Goal: Information Seeking & Learning: Learn about a topic

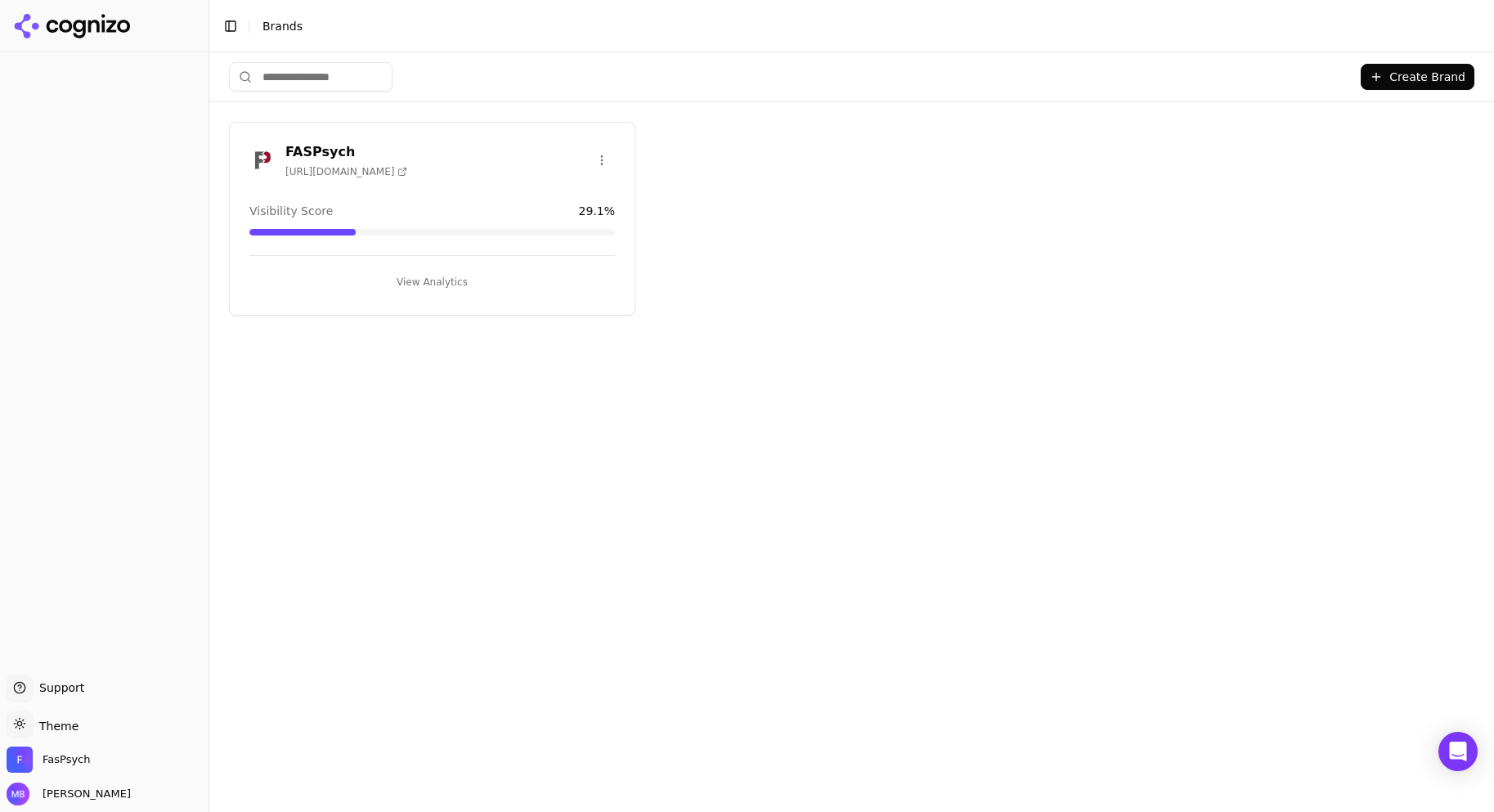
click at [454, 278] on button "View Analytics" at bounding box center [432, 282] width 366 height 26
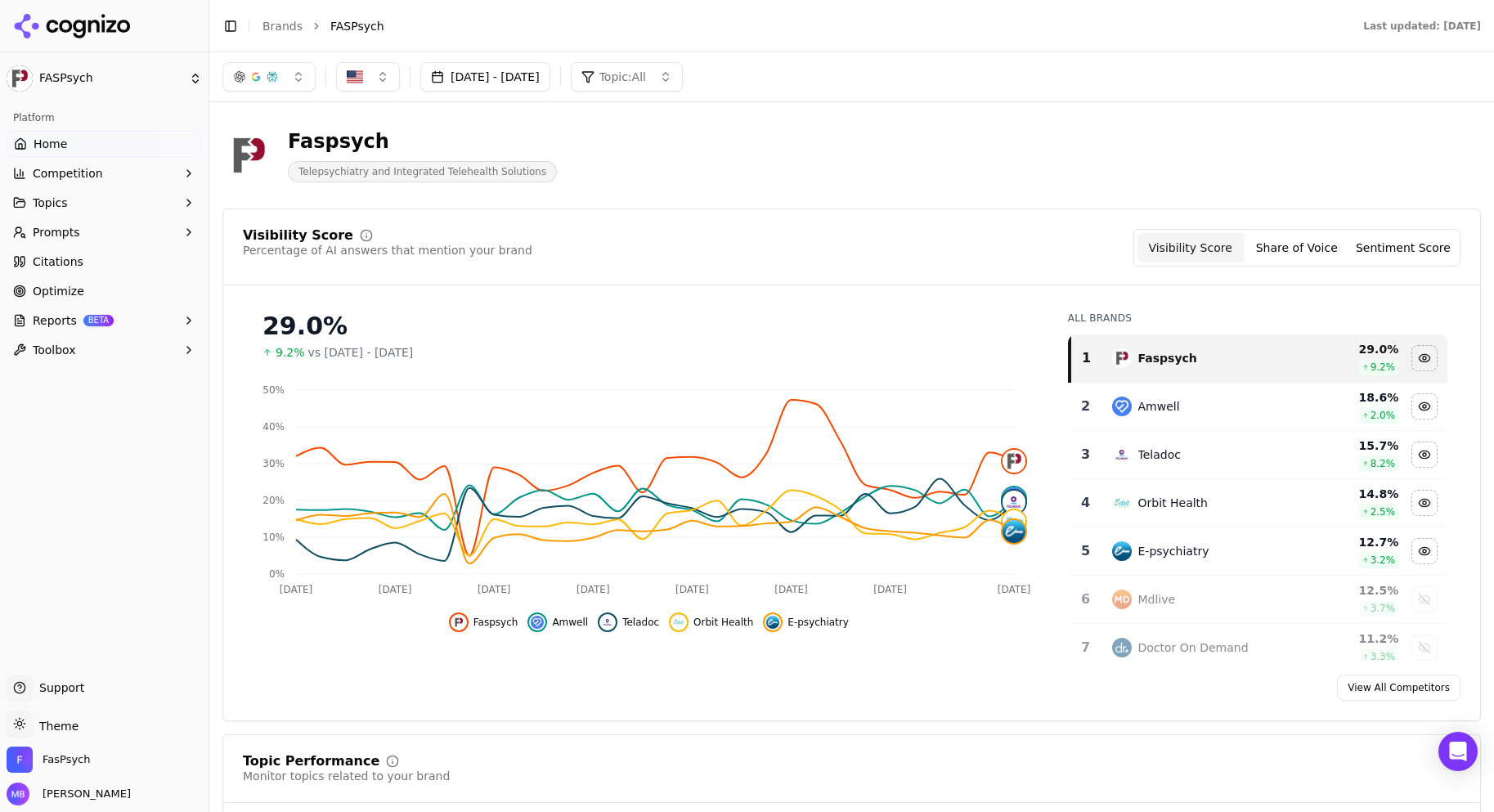
click at [142, 182] on button "Competition" at bounding box center [104, 173] width 196 height 26
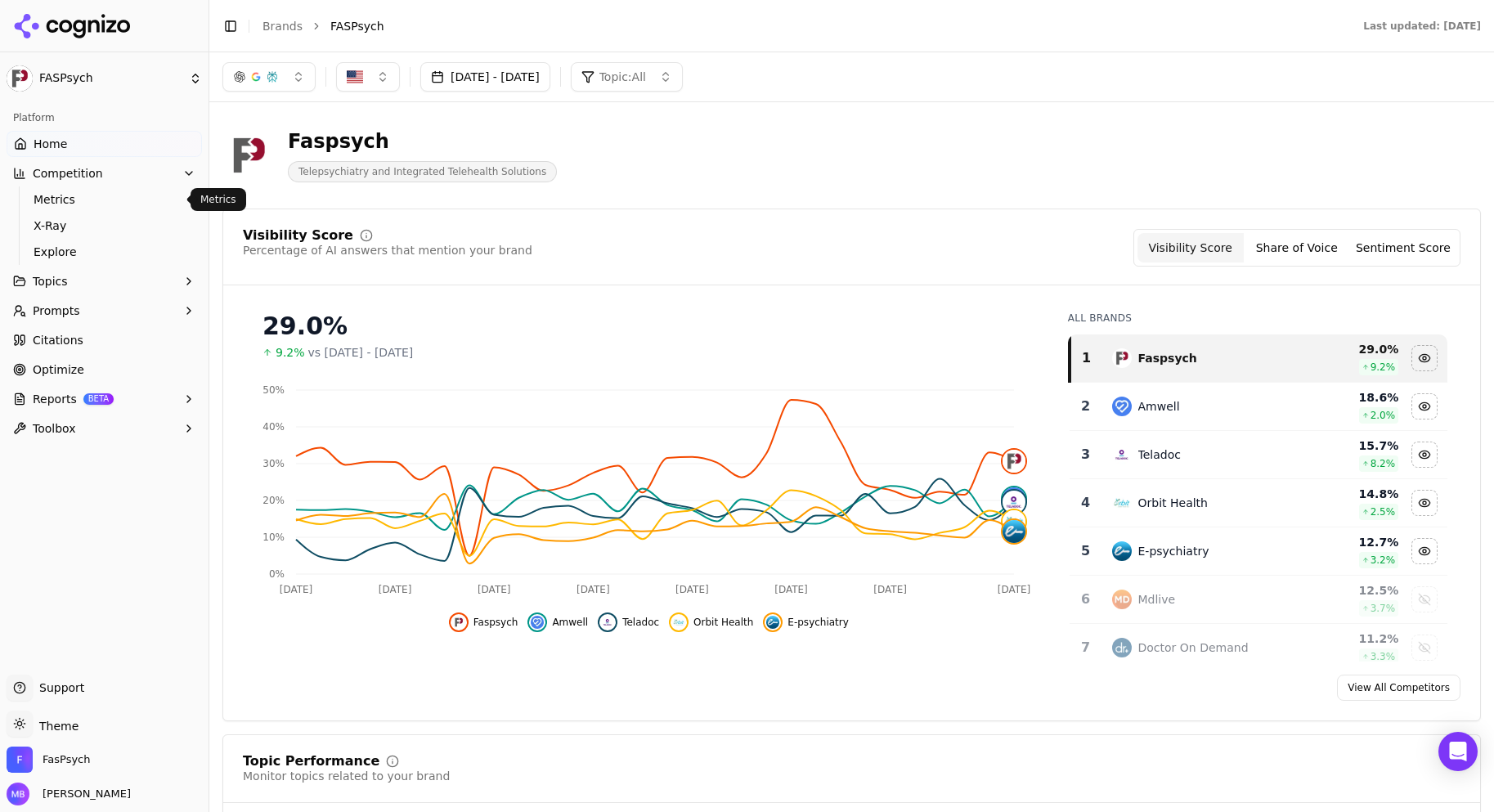
click at [137, 208] on link "Metrics" at bounding box center [104, 199] width 155 height 23
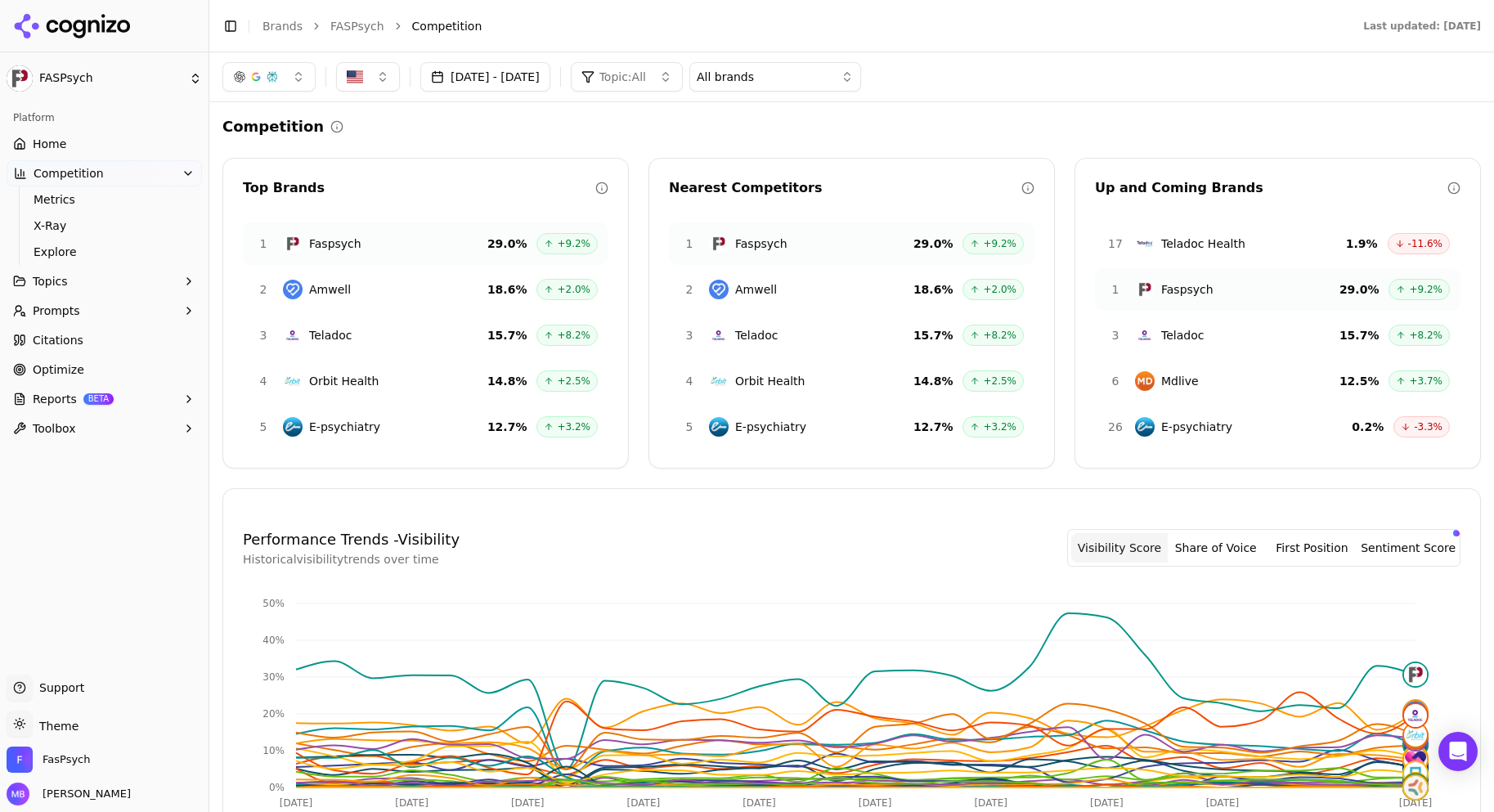
click at [501, 141] on div "Competition Top Brands 1 Faspsych 29.0 % +9.2% 2 Amwell 18.6 % +2.0% 3 Teladoc …" at bounding box center [852, 665] width 1258 height 1100
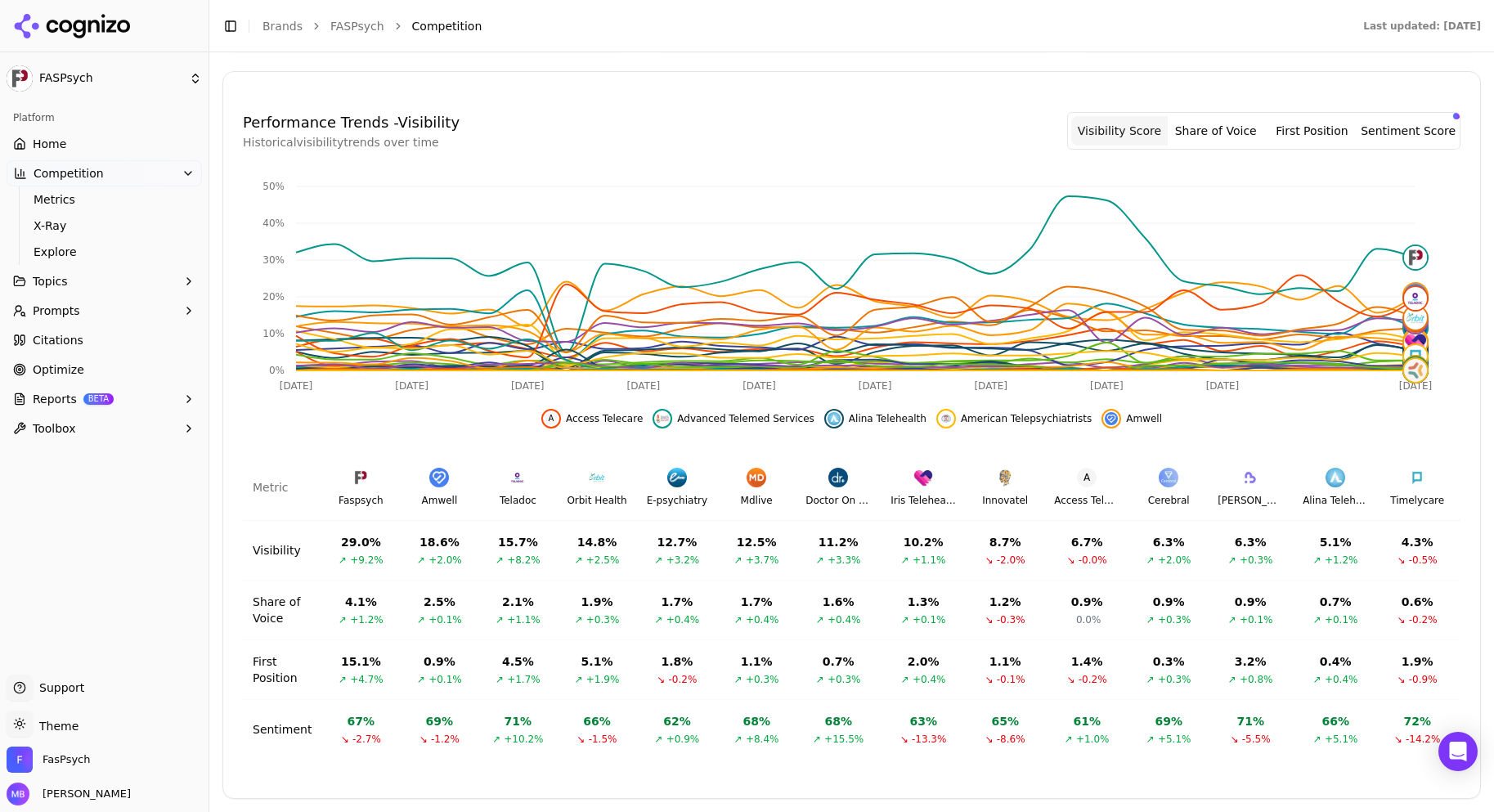
click at [169, 279] on button "Topics" at bounding box center [104, 281] width 196 height 26
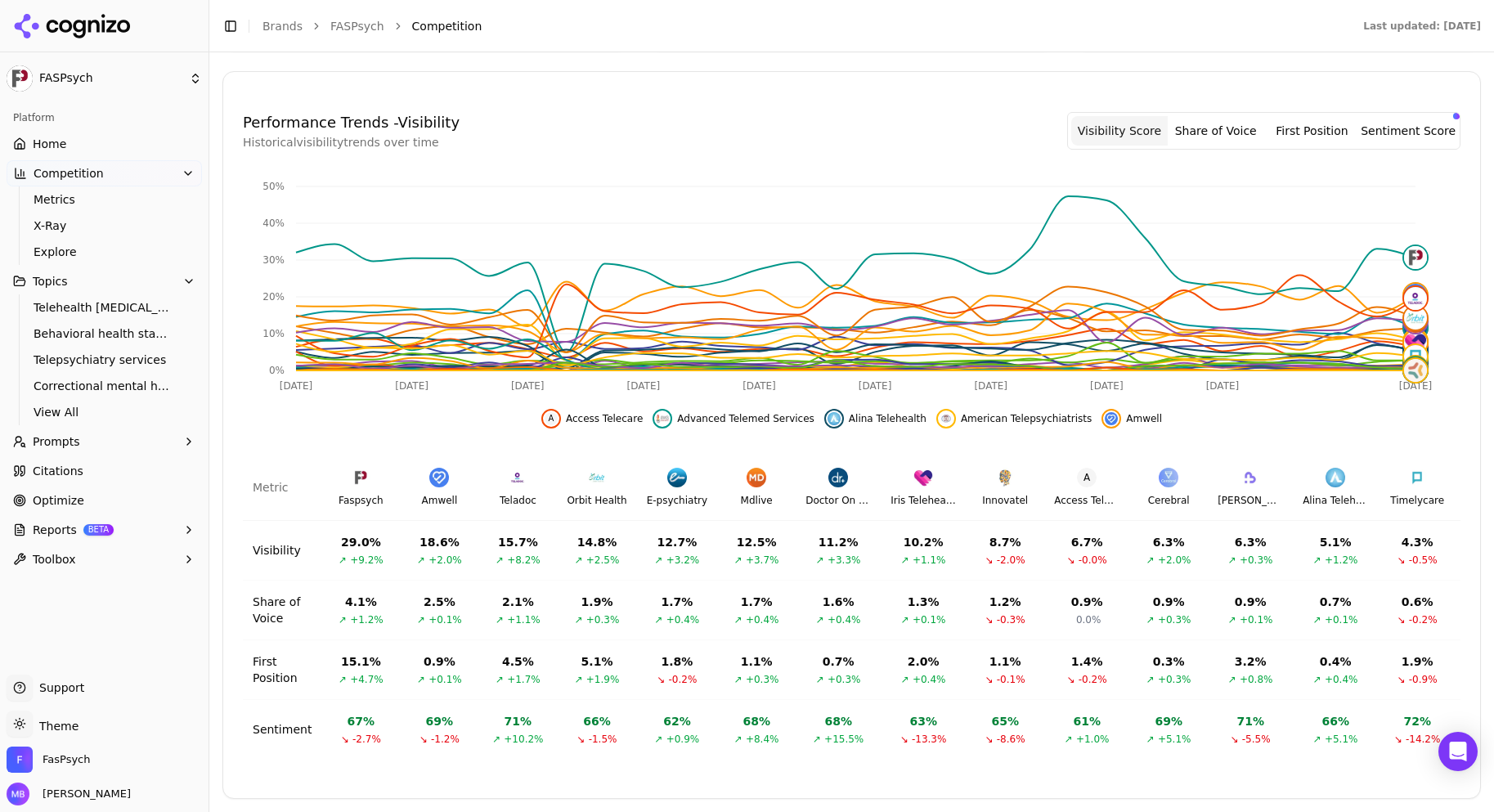
click at [137, 336] on span "Behavioral health staffing" at bounding box center [104, 333] width 142 height 16
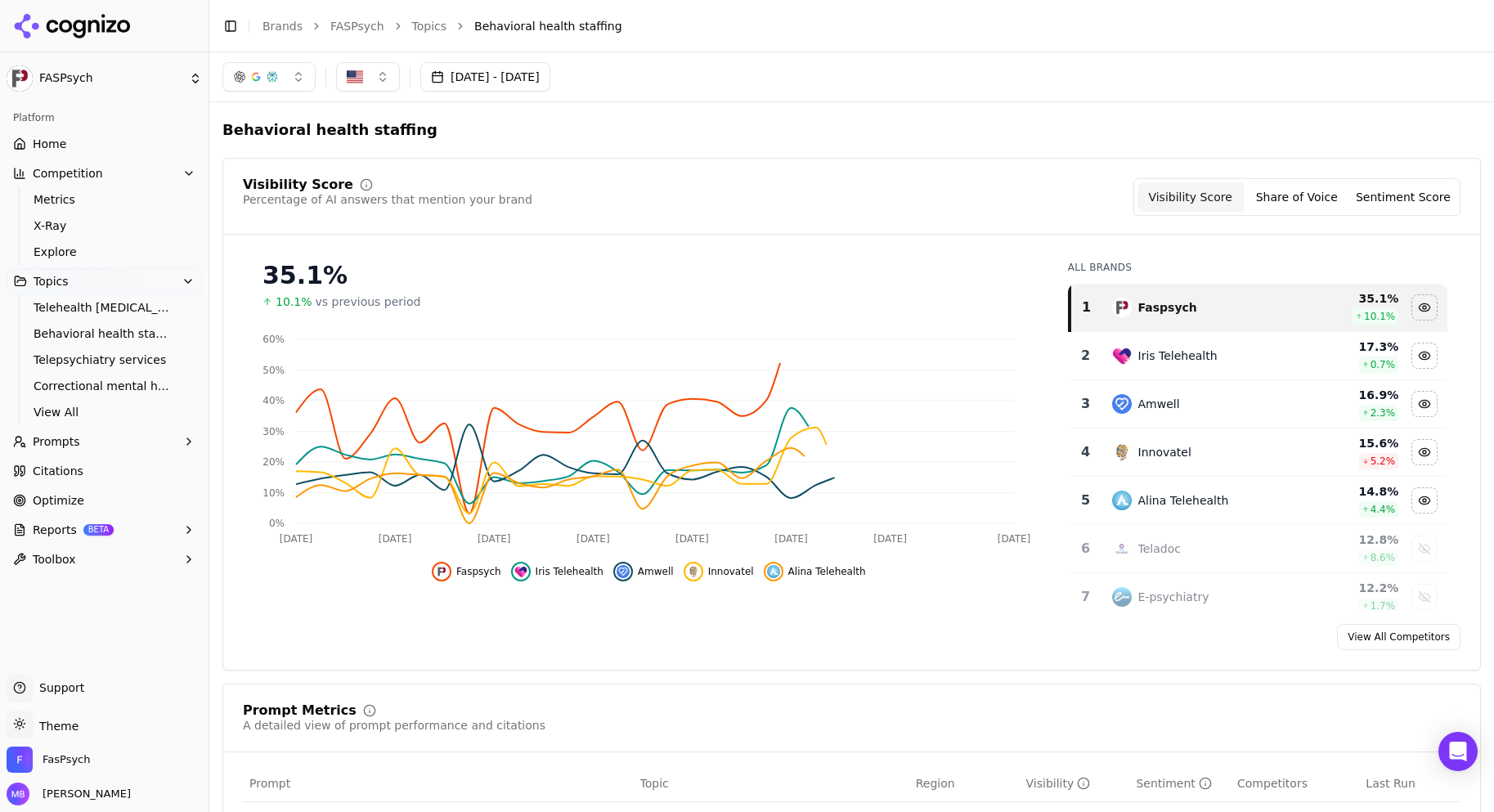
click at [470, 184] on div "Visibility Score" at bounding box center [387, 184] width 289 height 13
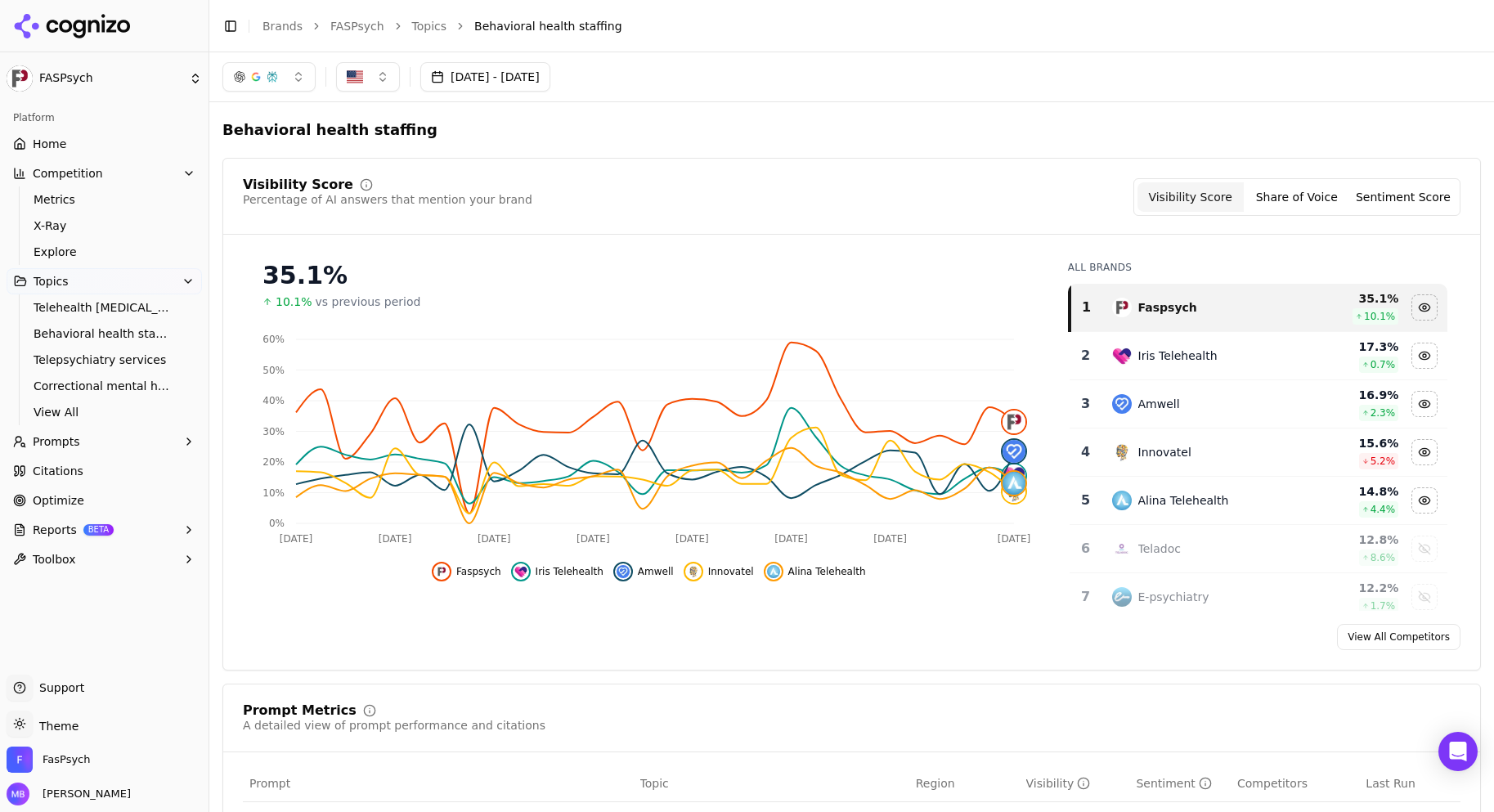
click at [110, 489] on link "Optimize" at bounding box center [104, 500] width 196 height 26
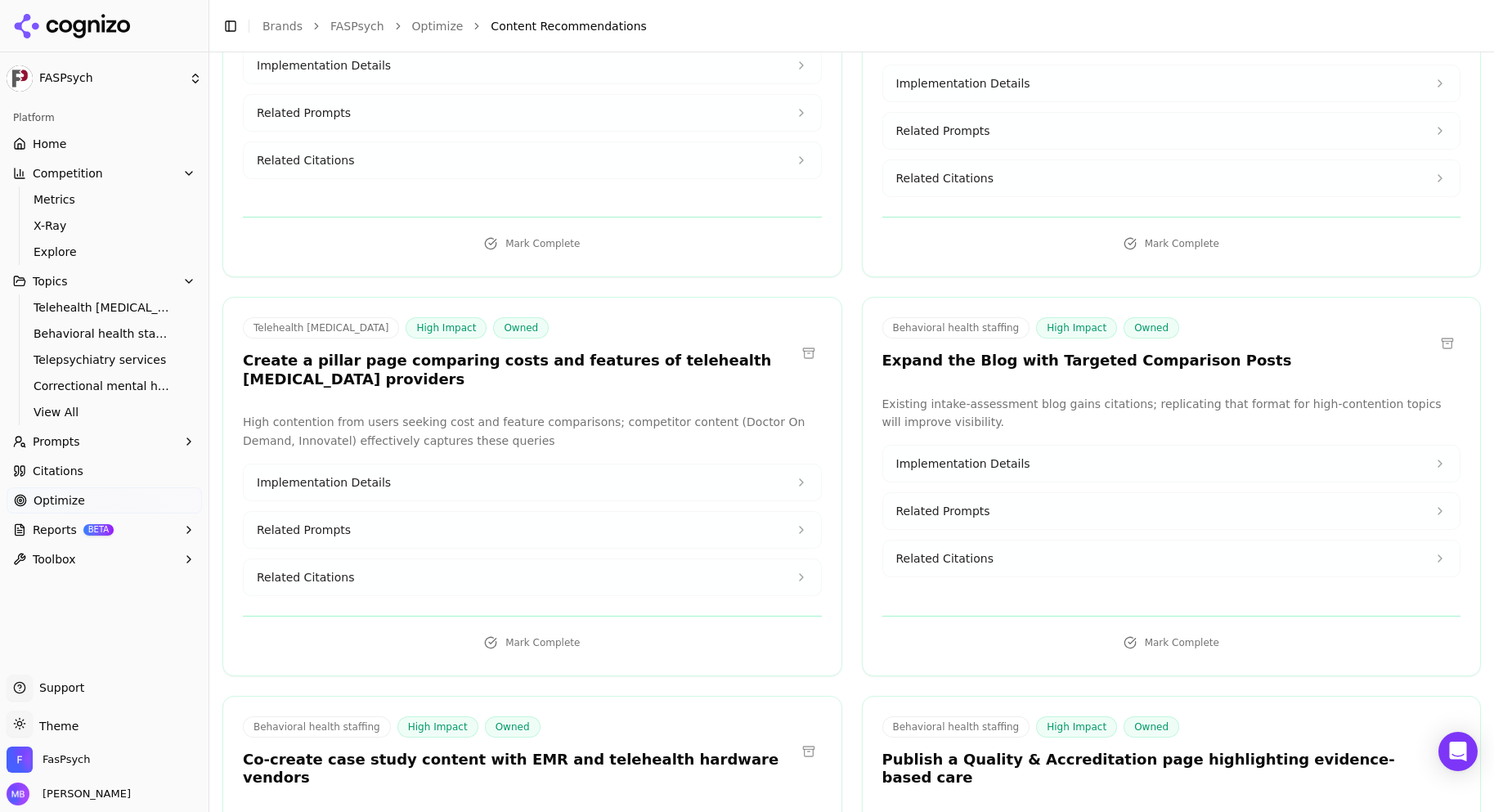
scroll to position [6045, 0]
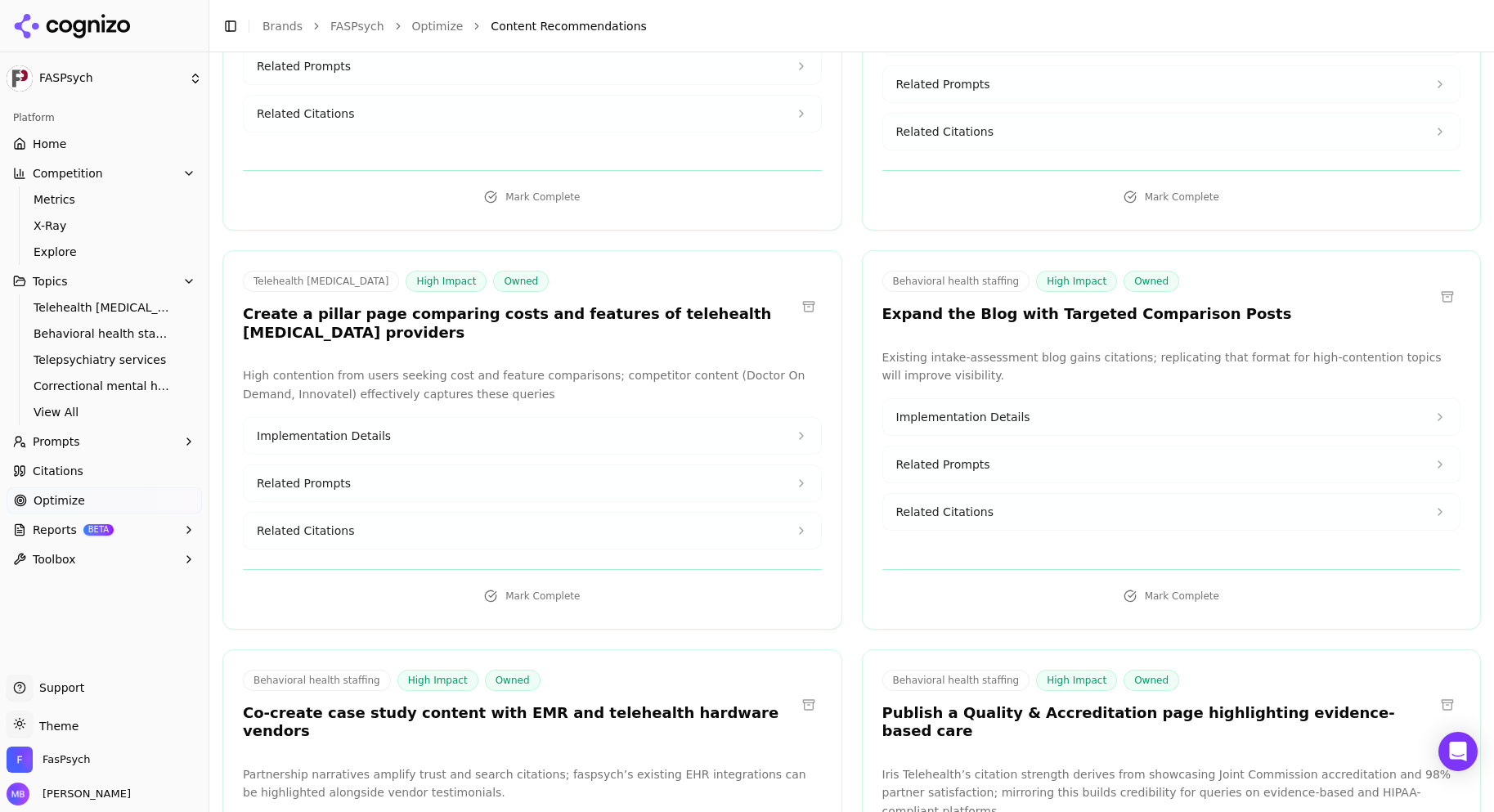
click at [919, 456] on span "Related Prompts" at bounding box center [943, 464] width 94 height 16
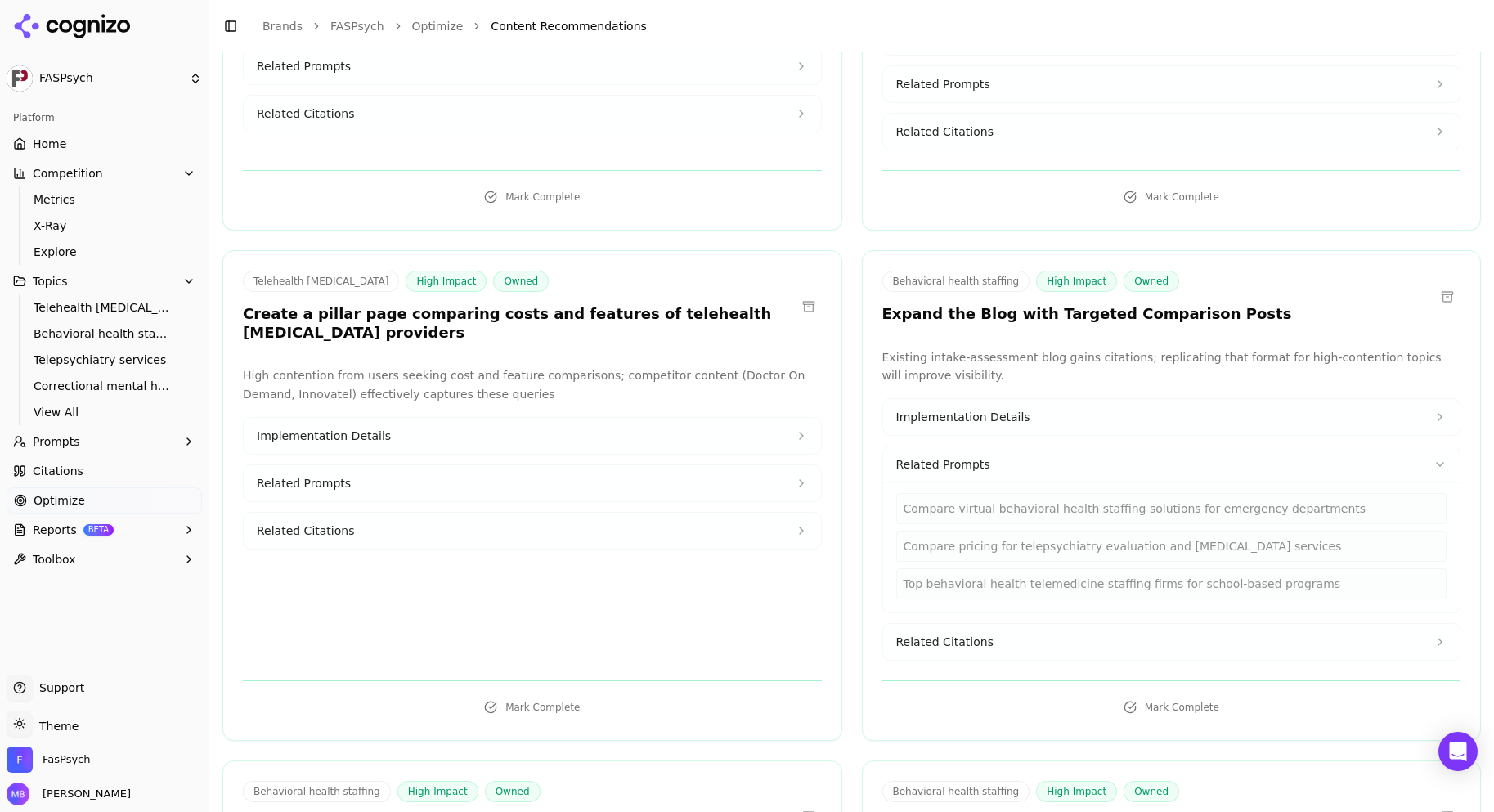
click at [919, 456] on span "Related Prompts" at bounding box center [943, 464] width 94 height 16
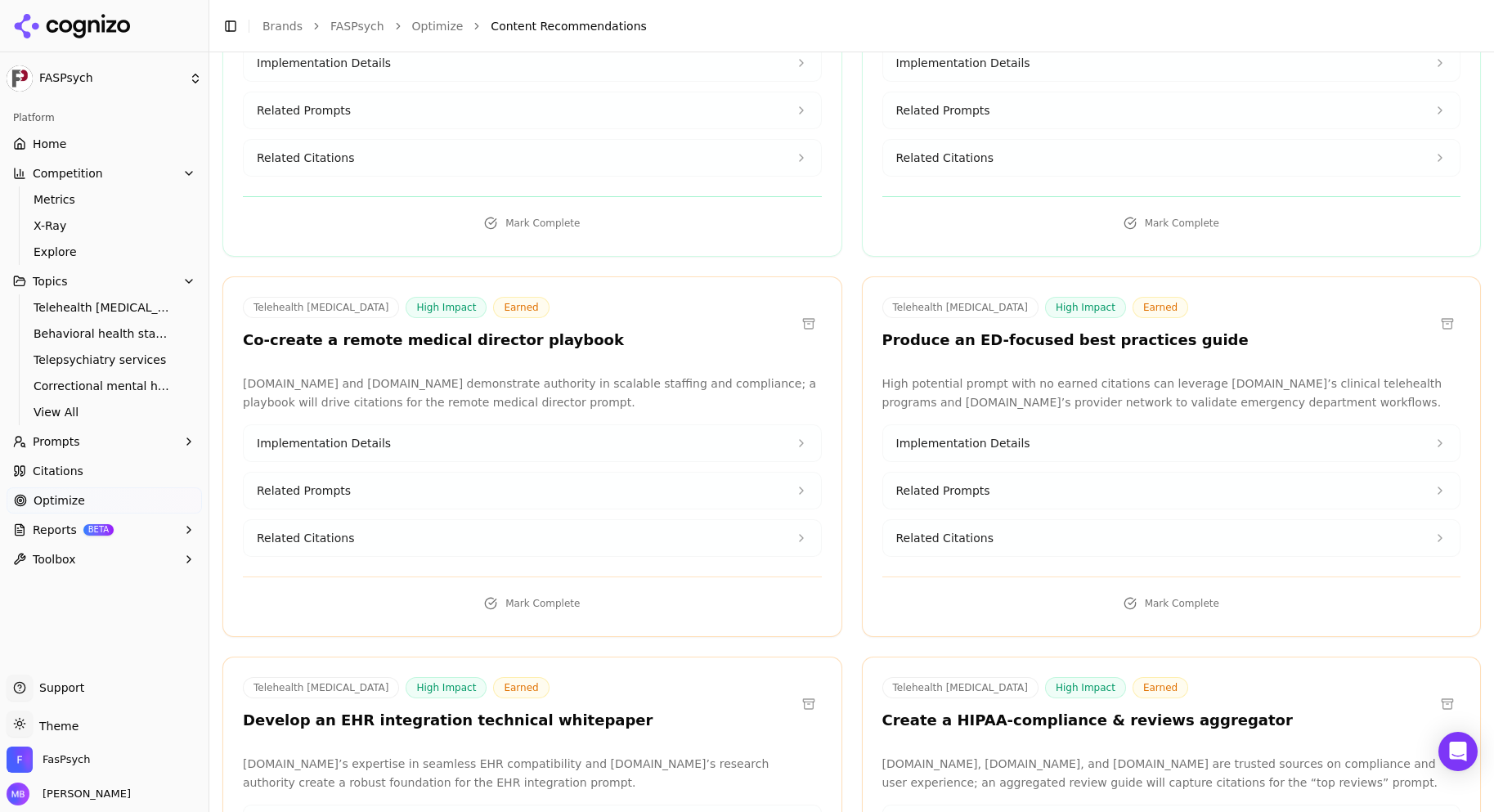
scroll to position [7635, 0]
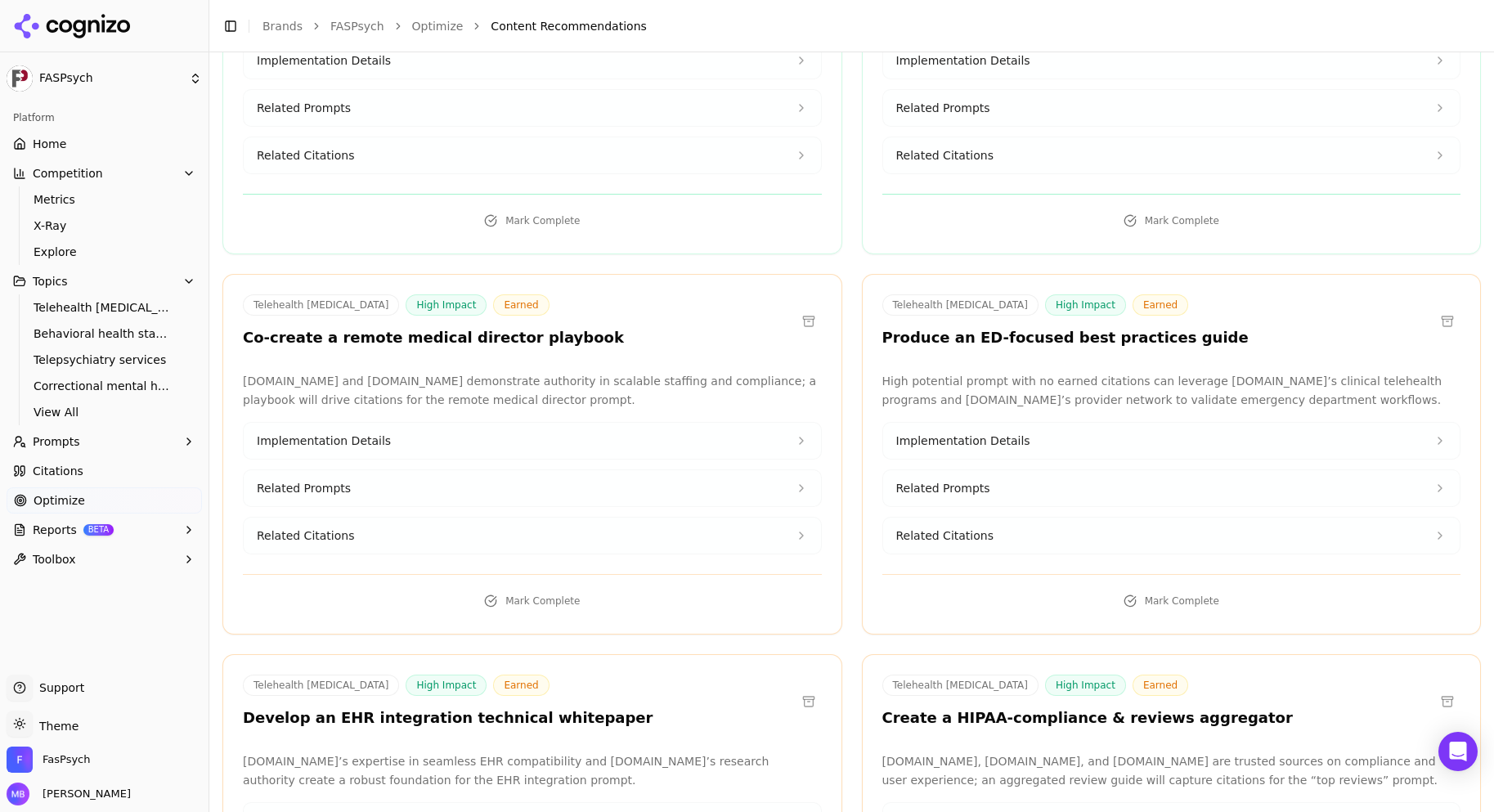
click at [925, 470] on button "Related Prompts" at bounding box center [1172, 488] width 578 height 36
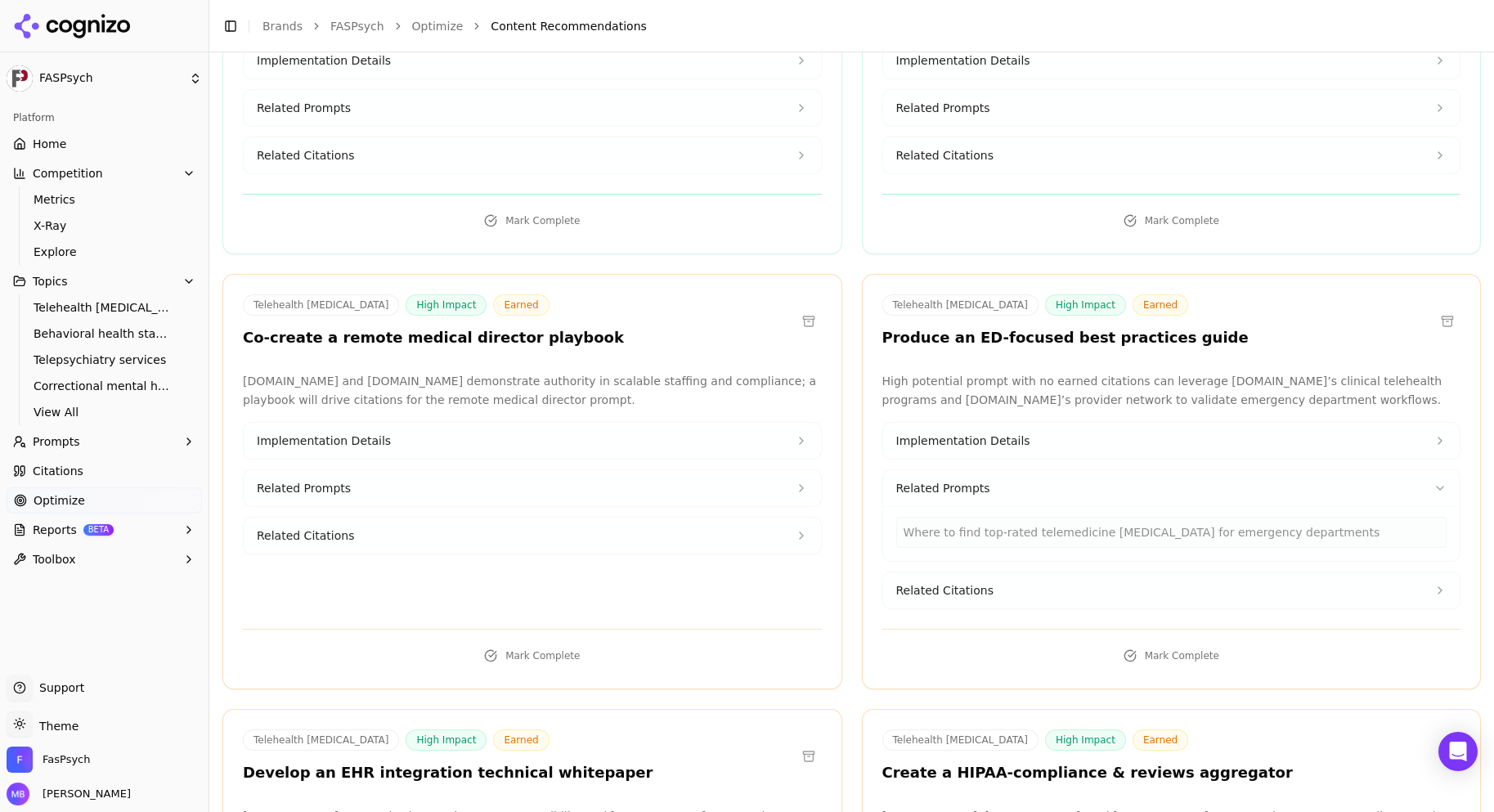
click at [954, 432] on span "Implementation Details" at bounding box center [963, 440] width 134 height 16
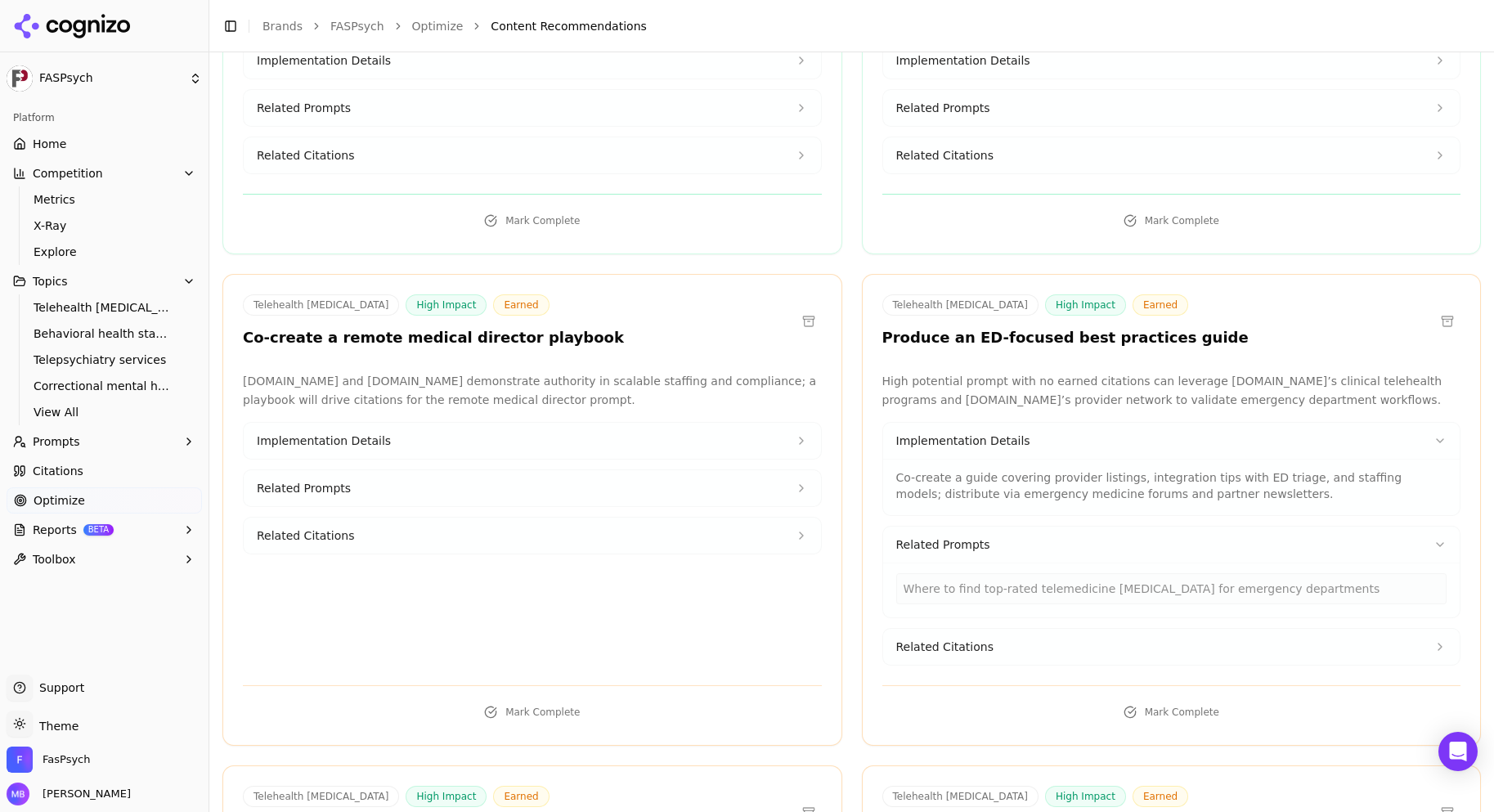
click at [955, 639] on span "Related Citations" at bounding box center [945, 647] width 97 height 16
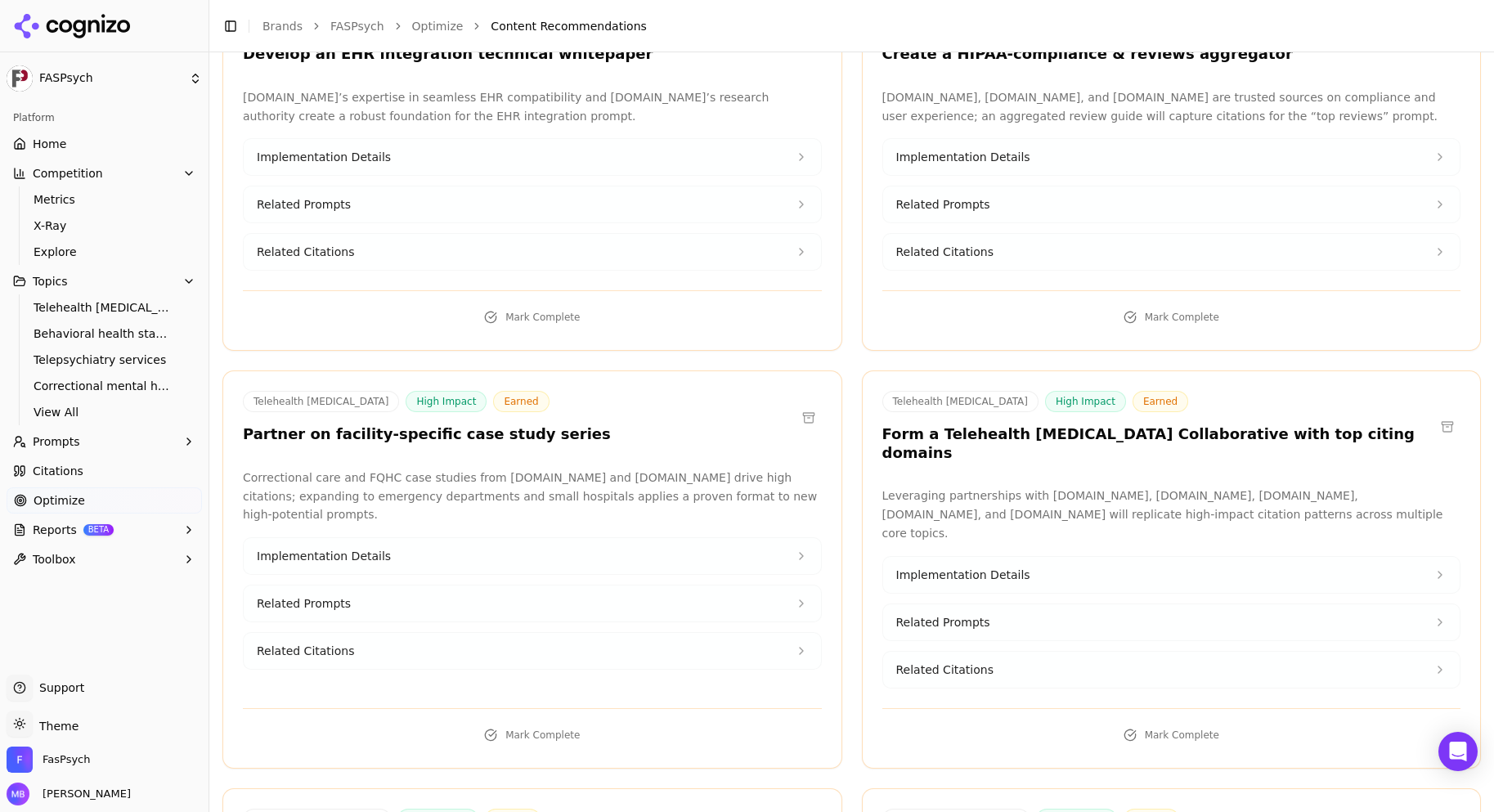
scroll to position [8527, 0]
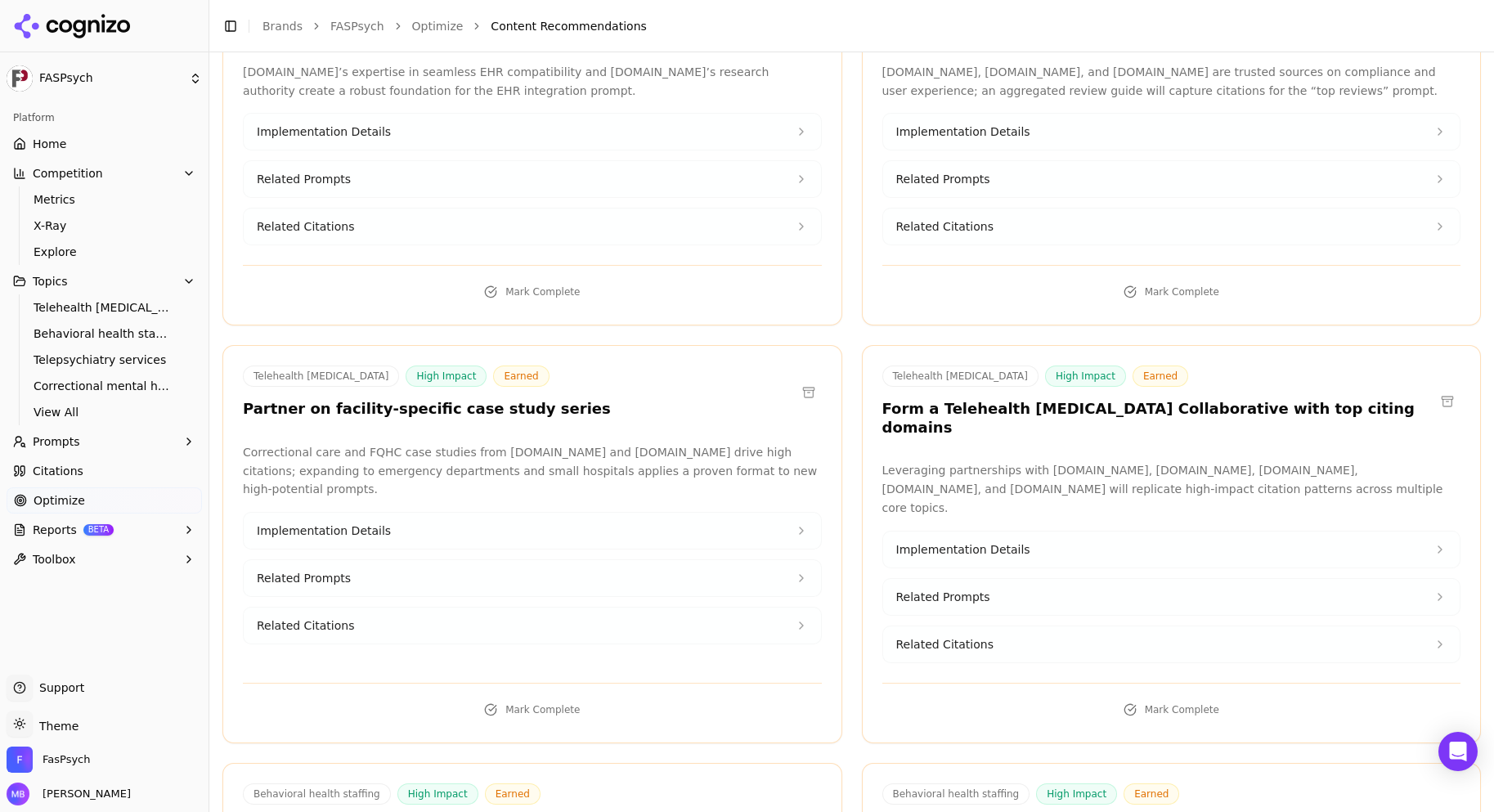
click at [955, 636] on span "Related Citations" at bounding box center [945, 644] width 97 height 16
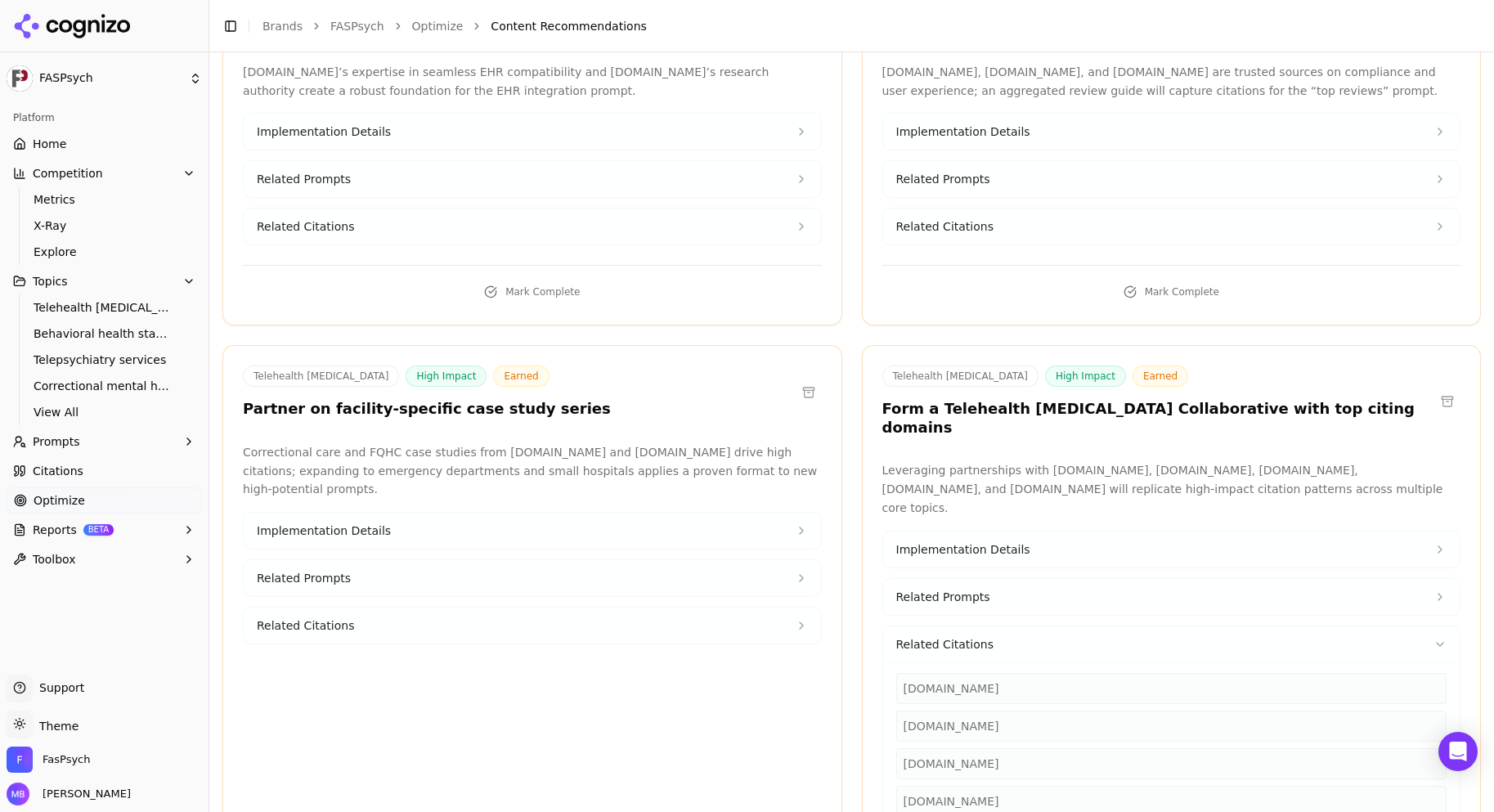
click at [955, 636] on span "Related Citations" at bounding box center [945, 644] width 97 height 16
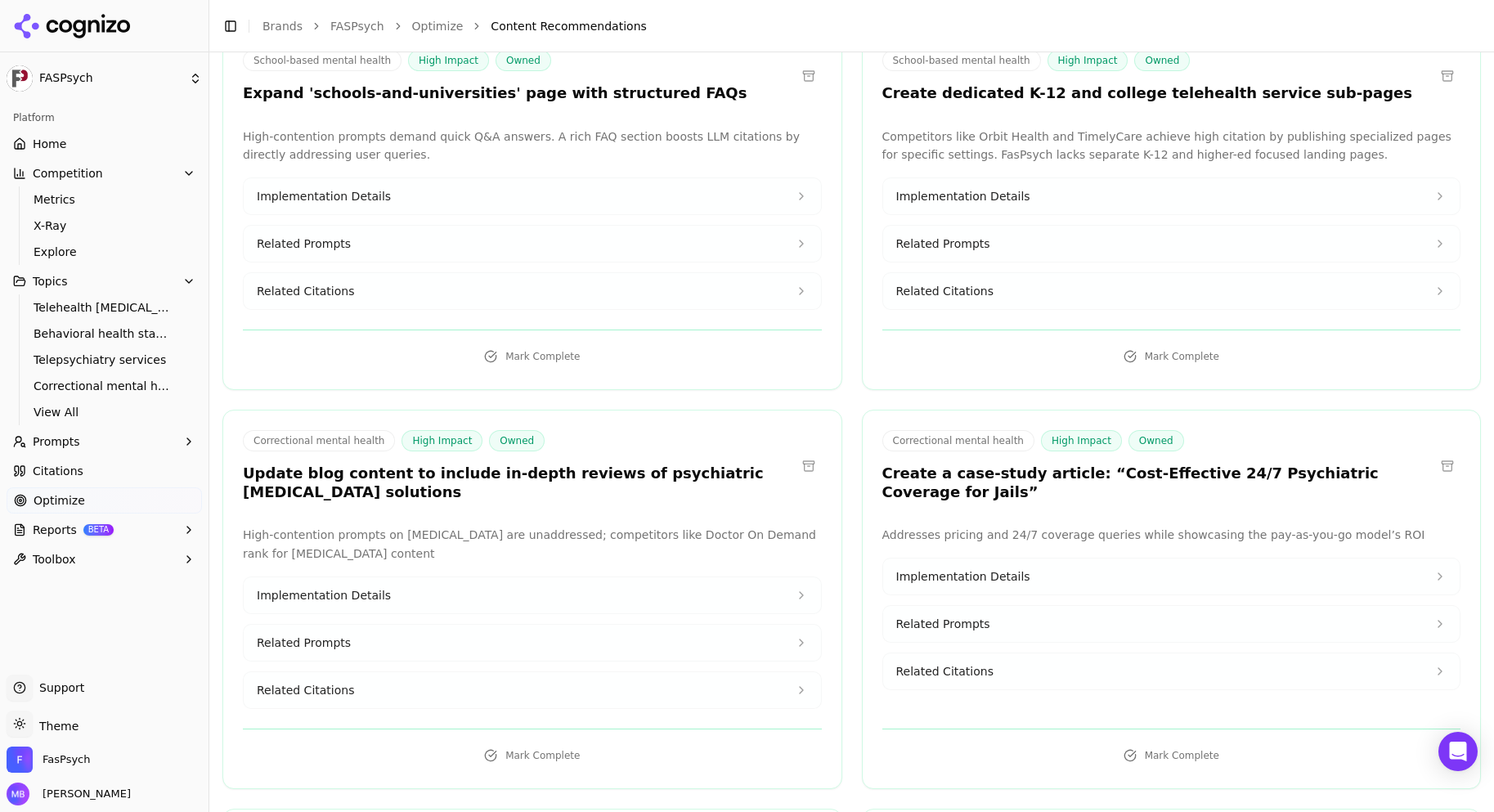
scroll to position [12109, 0]
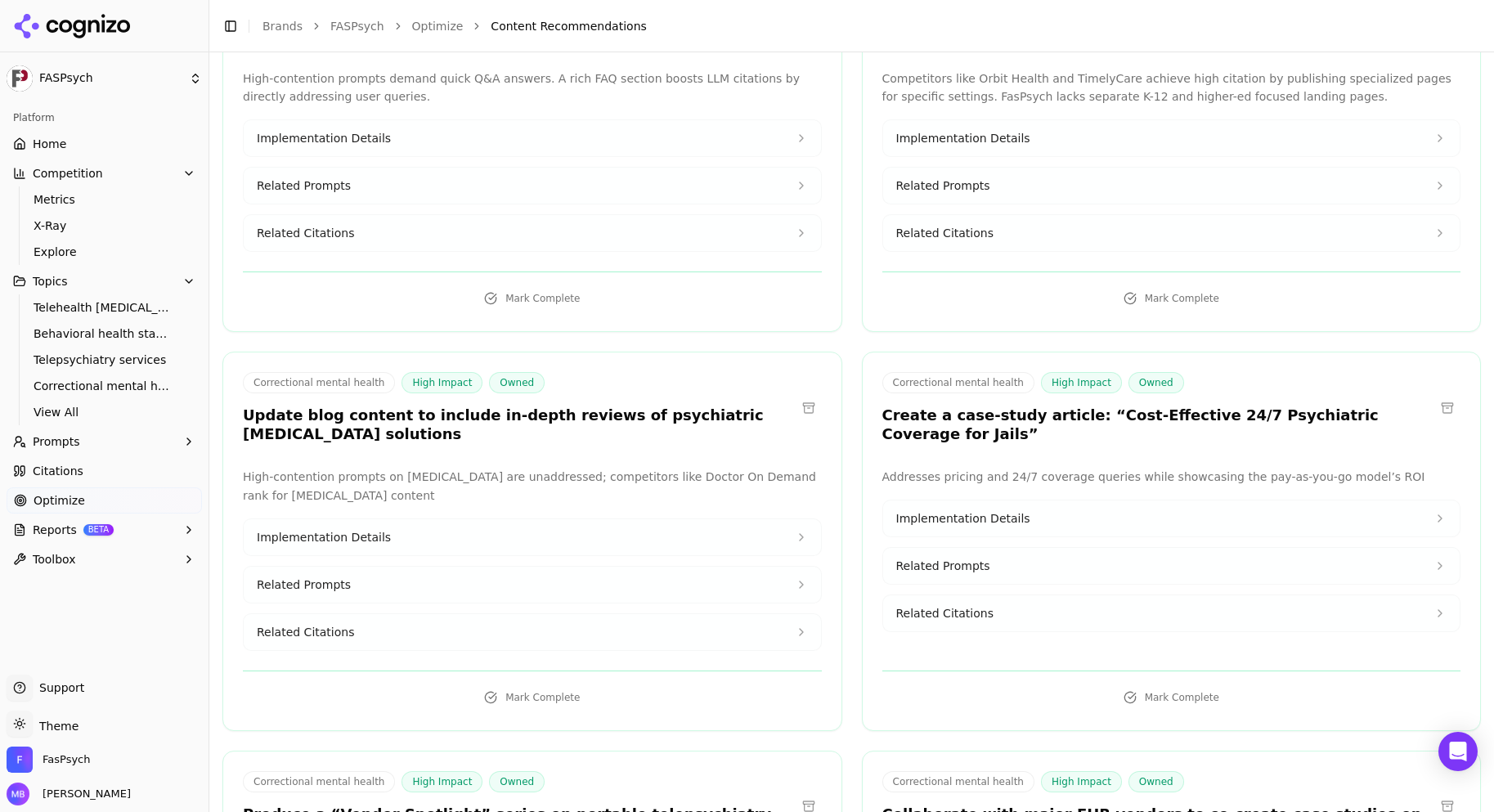
click at [791, 614] on button "Related Citations" at bounding box center [532, 632] width 578 height 36
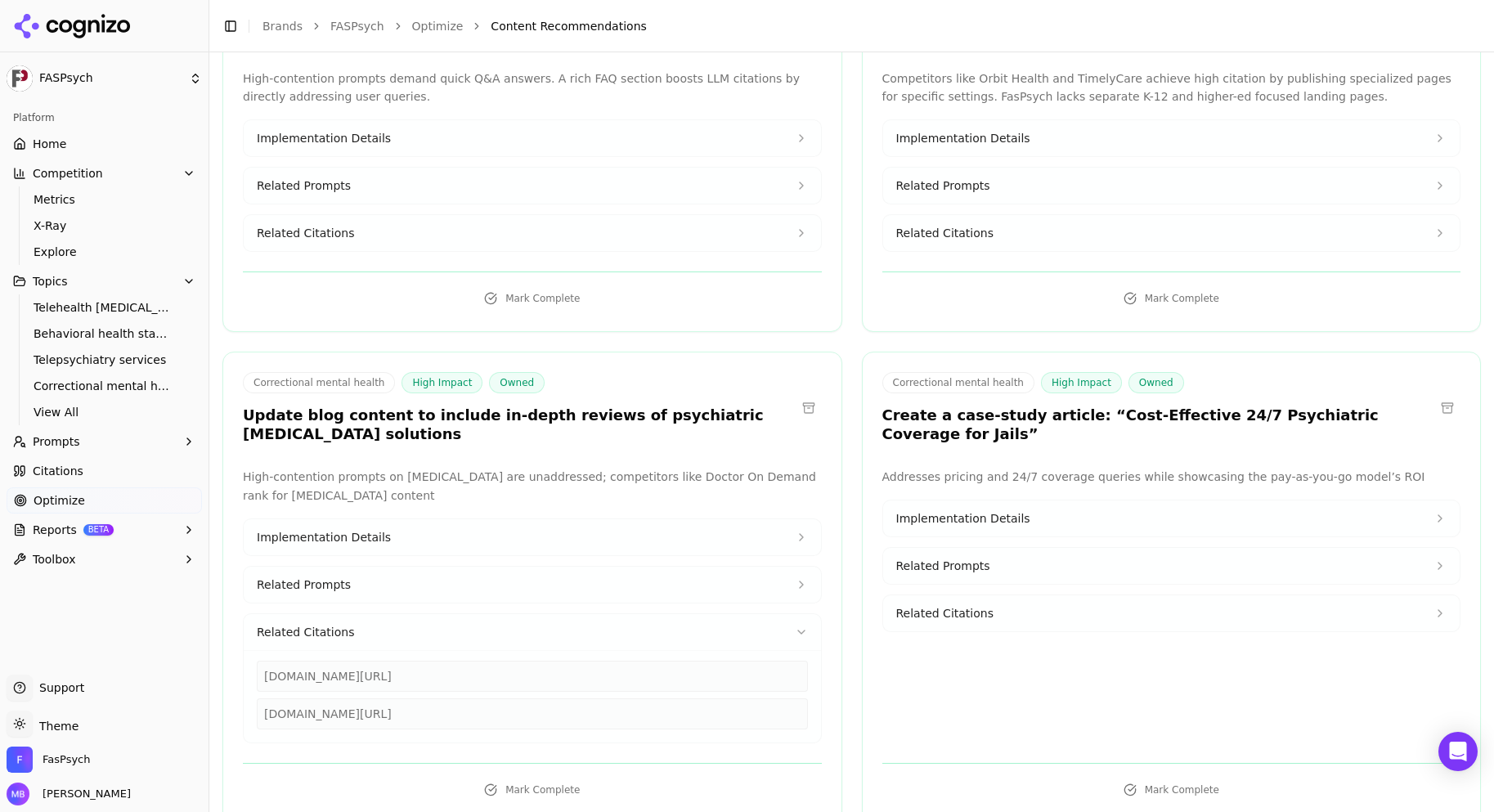
click at [776, 567] on button "Related Prompts" at bounding box center [532, 584] width 578 height 36
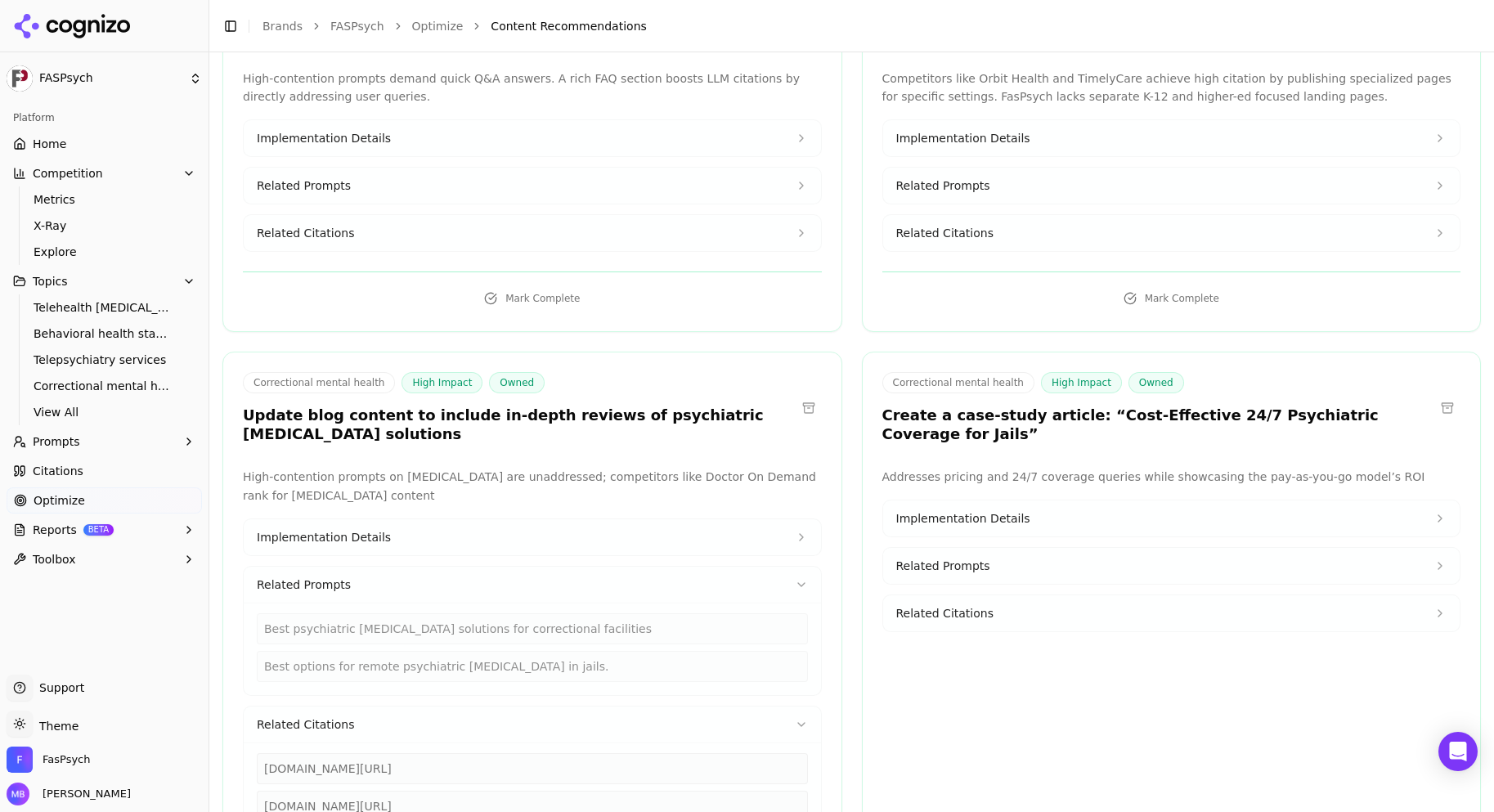
click at [768, 519] on button "Implementation Details" at bounding box center [532, 537] width 578 height 36
